Goal: Check status: Check status

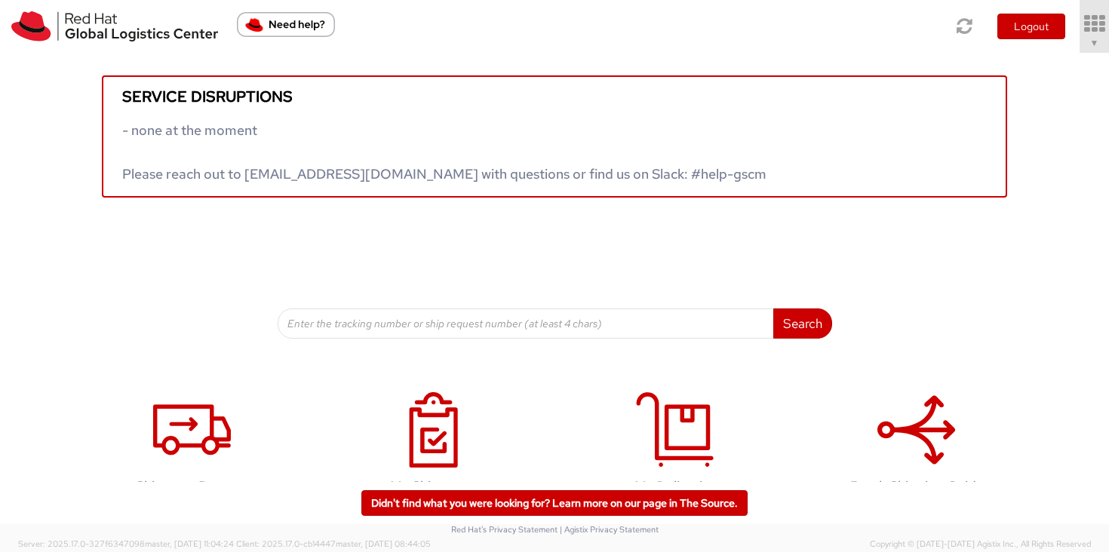
click at [1094, 52] on link "▼" at bounding box center [1094, 26] width 29 height 53
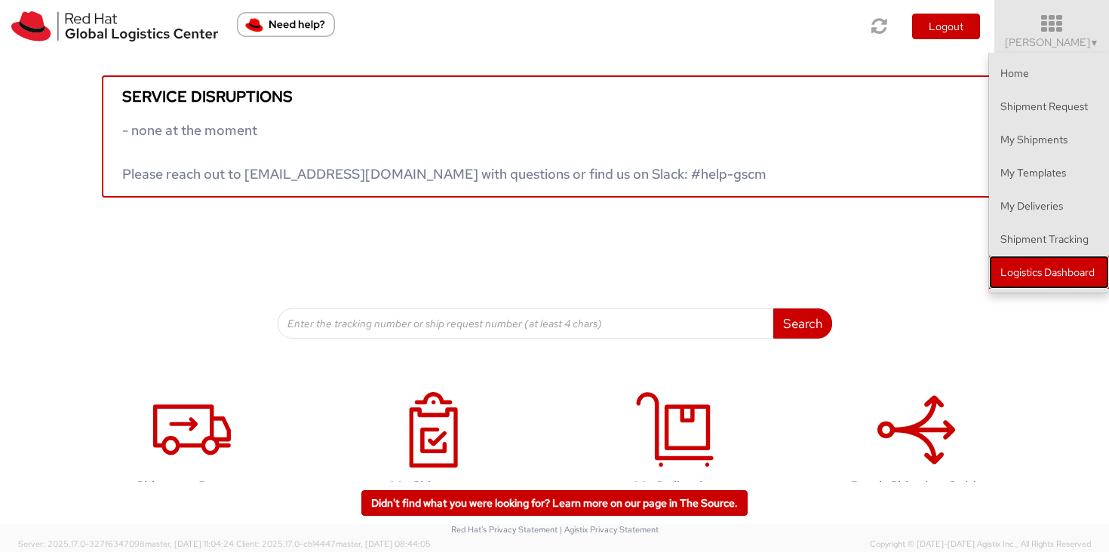
click at [1076, 273] on link "Logistics Dashboard" at bounding box center [1049, 272] width 120 height 33
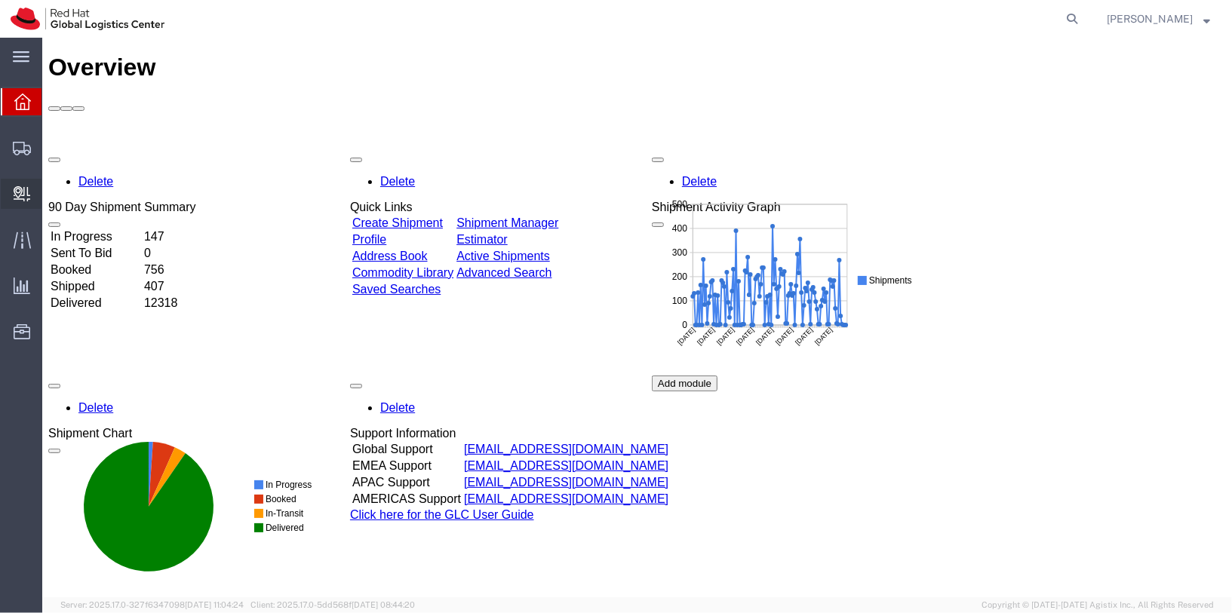
click at [52, 193] on span "Internal Delivery" at bounding box center [46, 194] width 11 height 30
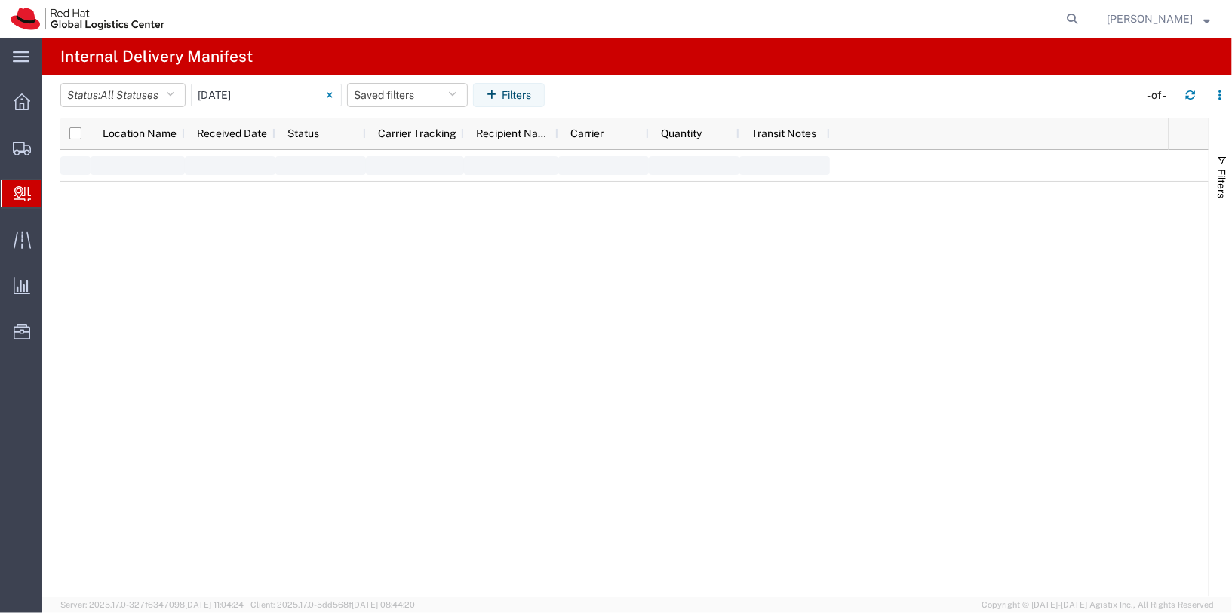
type input "[DATE]"
type input "06/11/2025 - 06/11/2025"
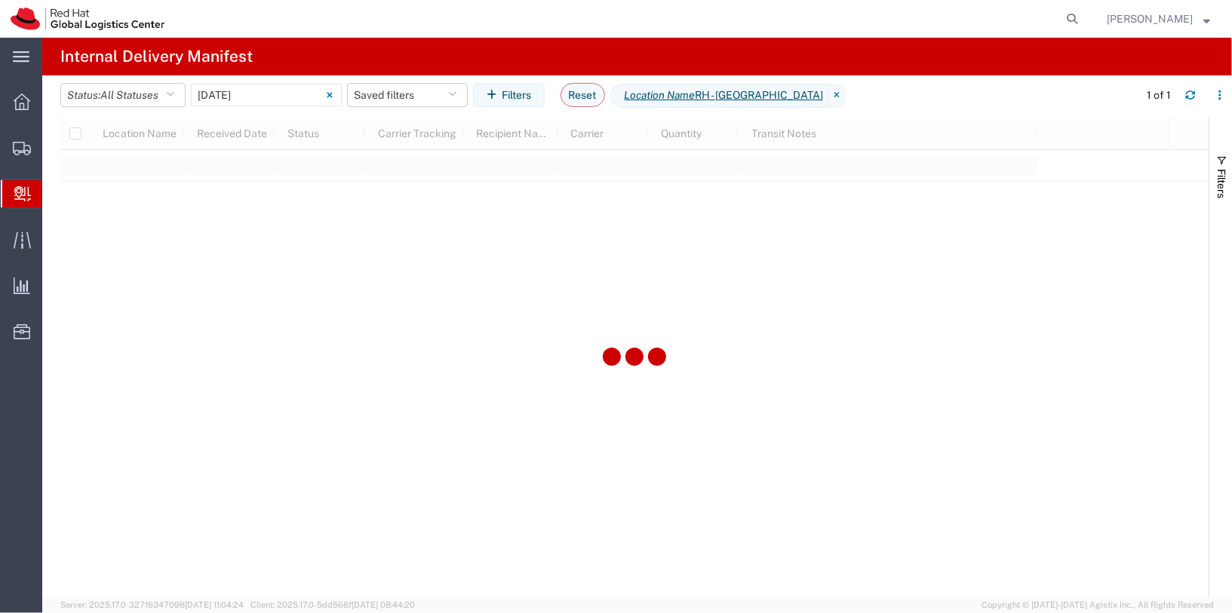
click at [54, 198] on span "Internal Delivery" at bounding box center [47, 194] width 12 height 30
click at [306, 94] on input "06/11/2025 - 06/11/2025" at bounding box center [266, 95] width 151 height 23
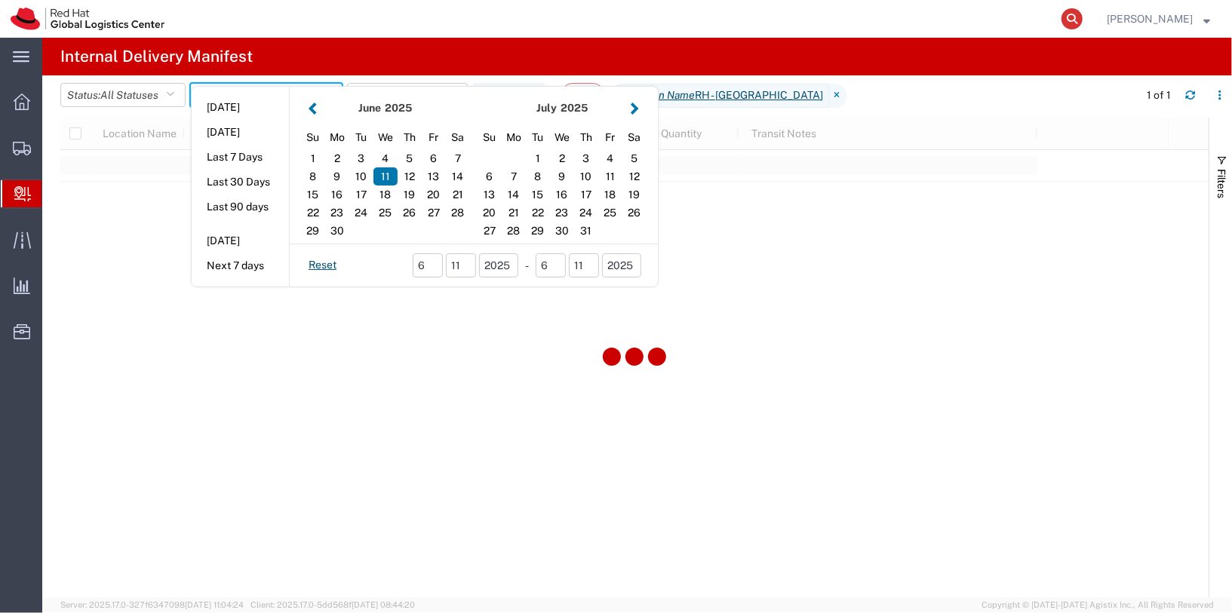
click at [1083, 18] on icon at bounding box center [1072, 18] width 21 height 21
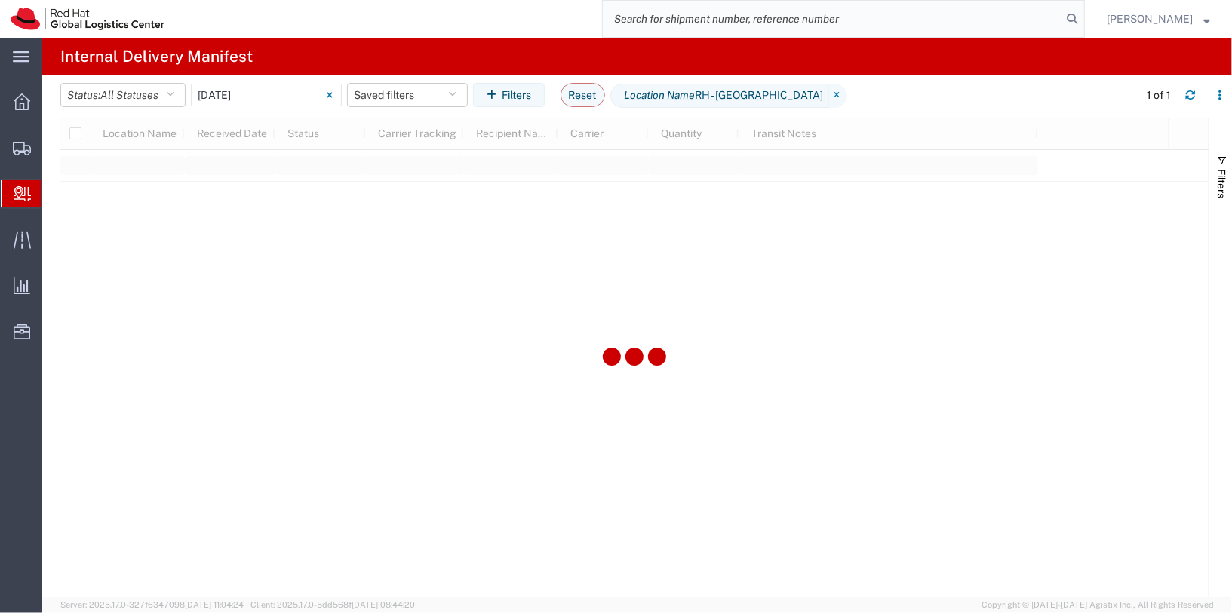
click at [991, 21] on input "search" at bounding box center [832, 19] width 459 height 36
paste input "PP027659026SG"
type input "PP027659026SG"
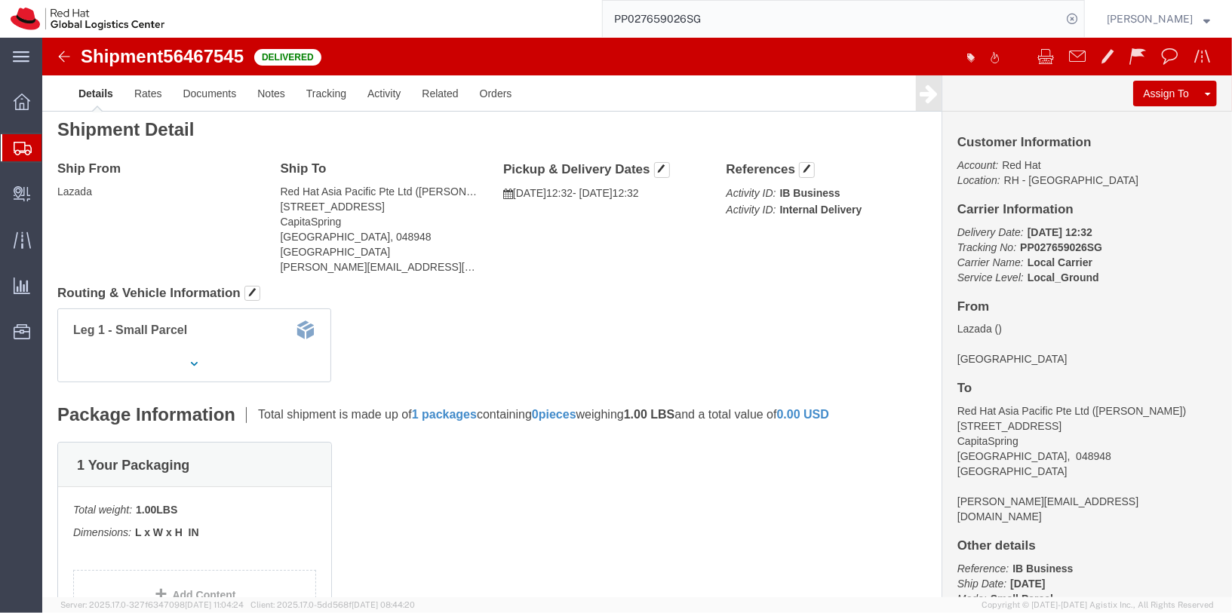
scroll to position [8, 0]
click at [52, 193] on span "Internal Delivery" at bounding box center [46, 194] width 11 height 30
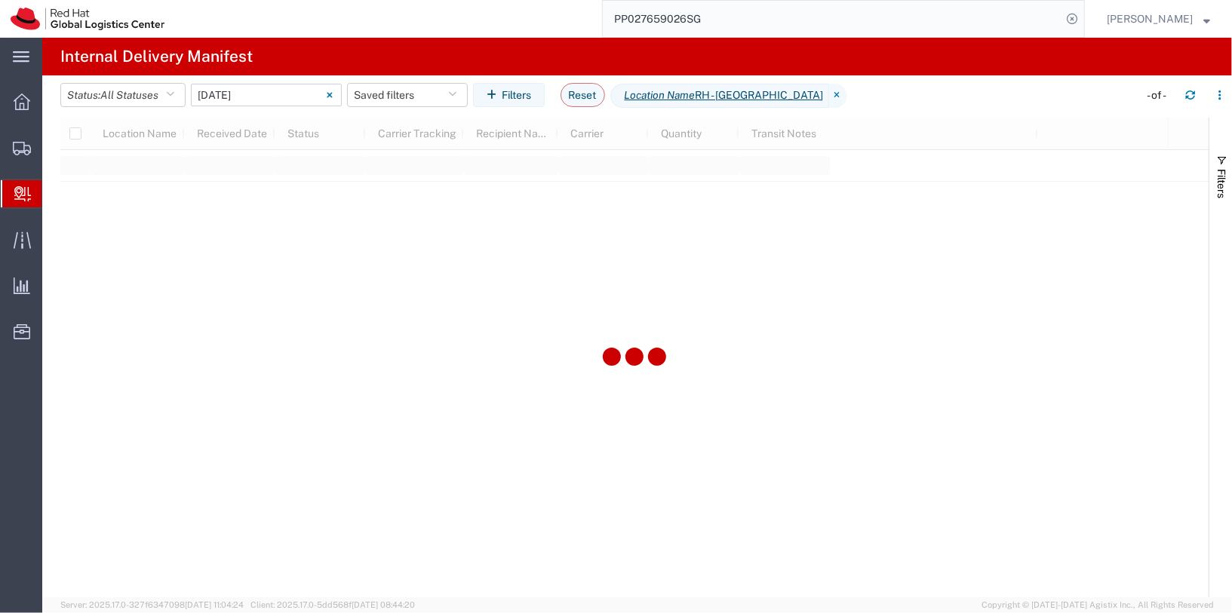
click at [333, 99] on svg-icon at bounding box center [330, 95] width 12 height 12
click at [306, 103] on input "text" at bounding box center [266, 95] width 151 height 23
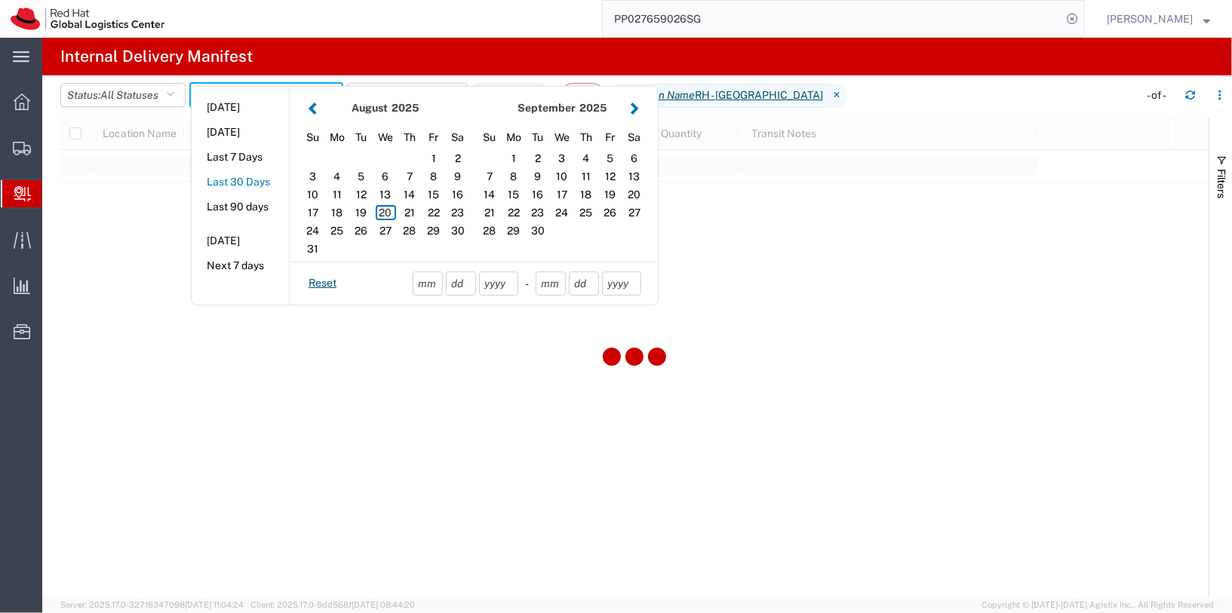
click at [241, 179] on button "Last 30 Days" at bounding box center [240, 182] width 97 height 23
type input "Last 30 Days"
type input "07/22/2025 - 08/20/2025"
